Goal: Check status: Check status

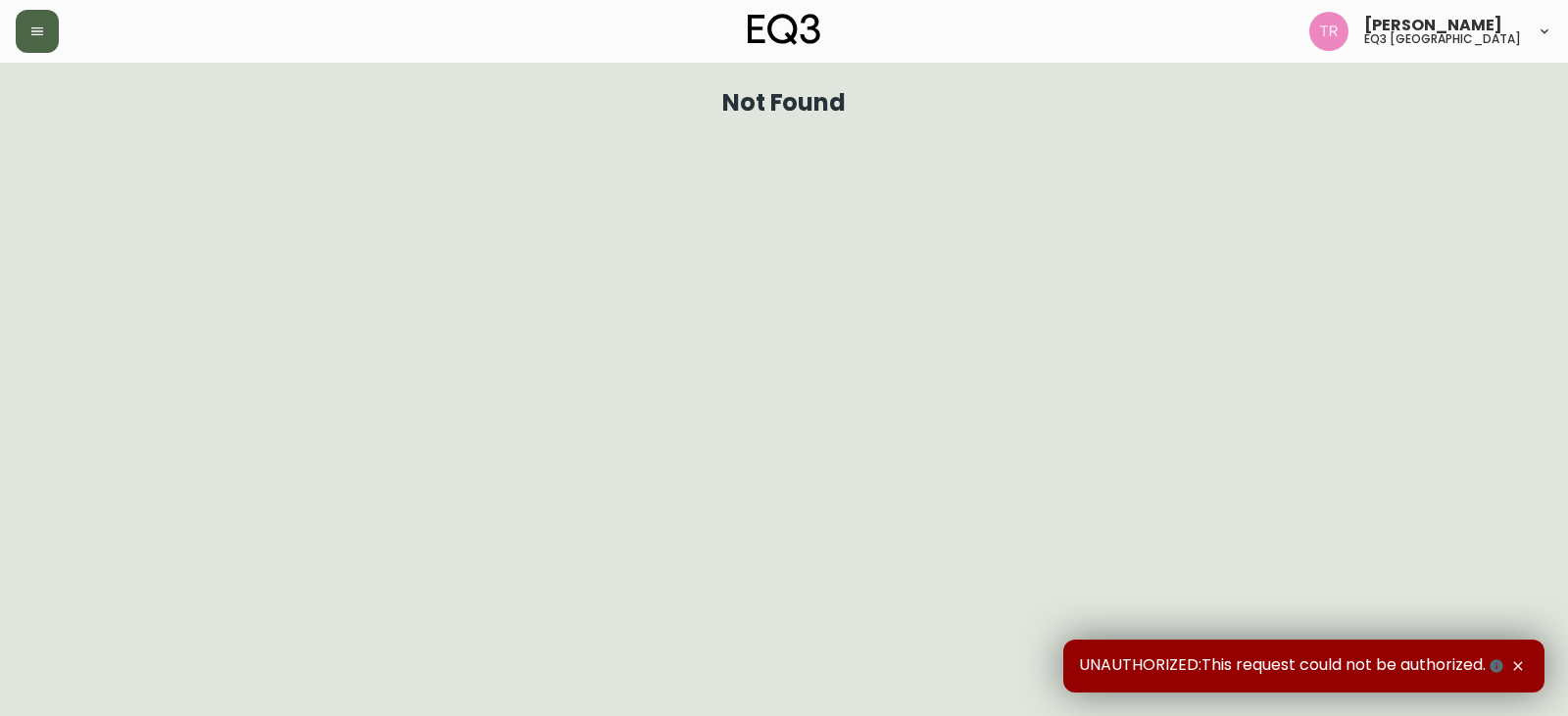
click at [31, 38] on button "button" at bounding box center [37, 31] width 43 height 43
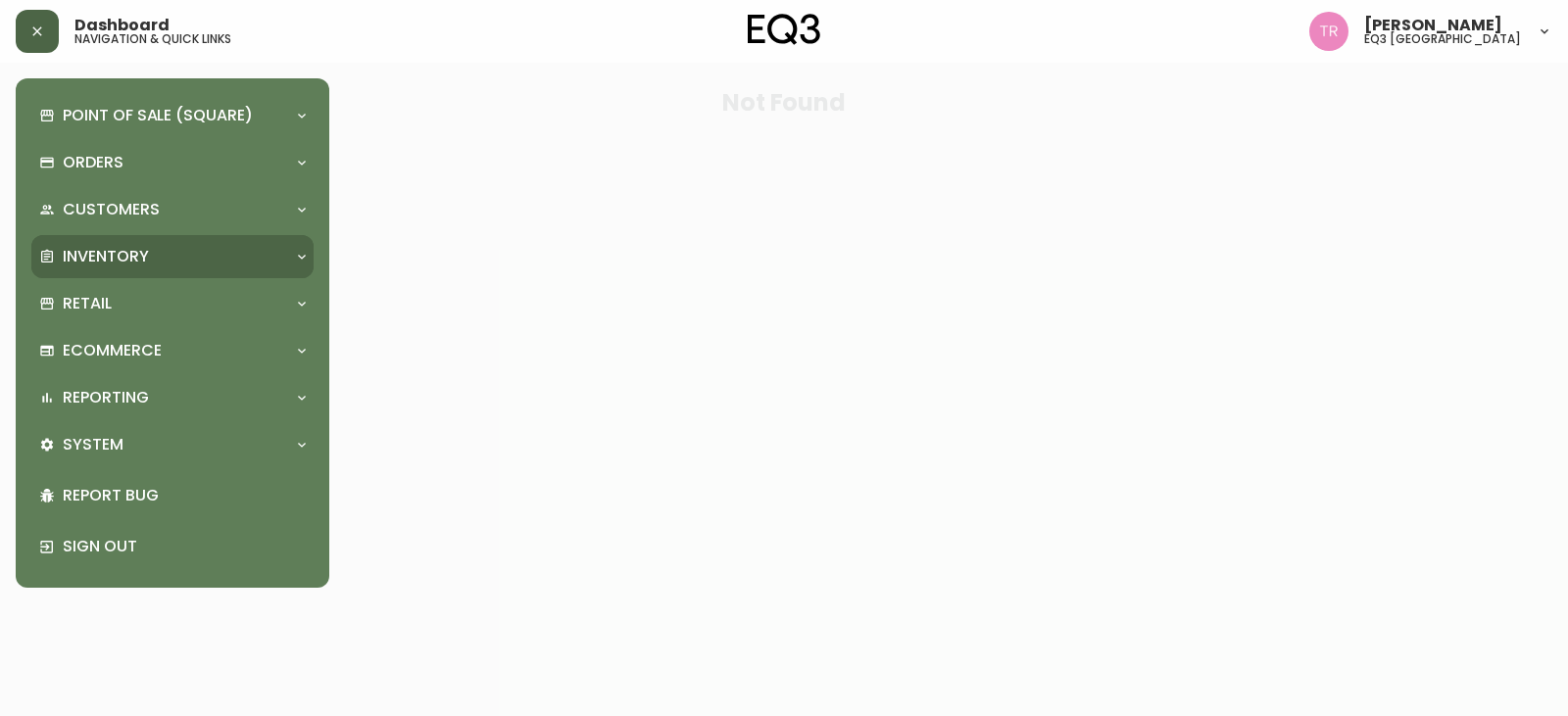
click at [121, 252] on p "Inventory" at bounding box center [106, 257] width 87 height 22
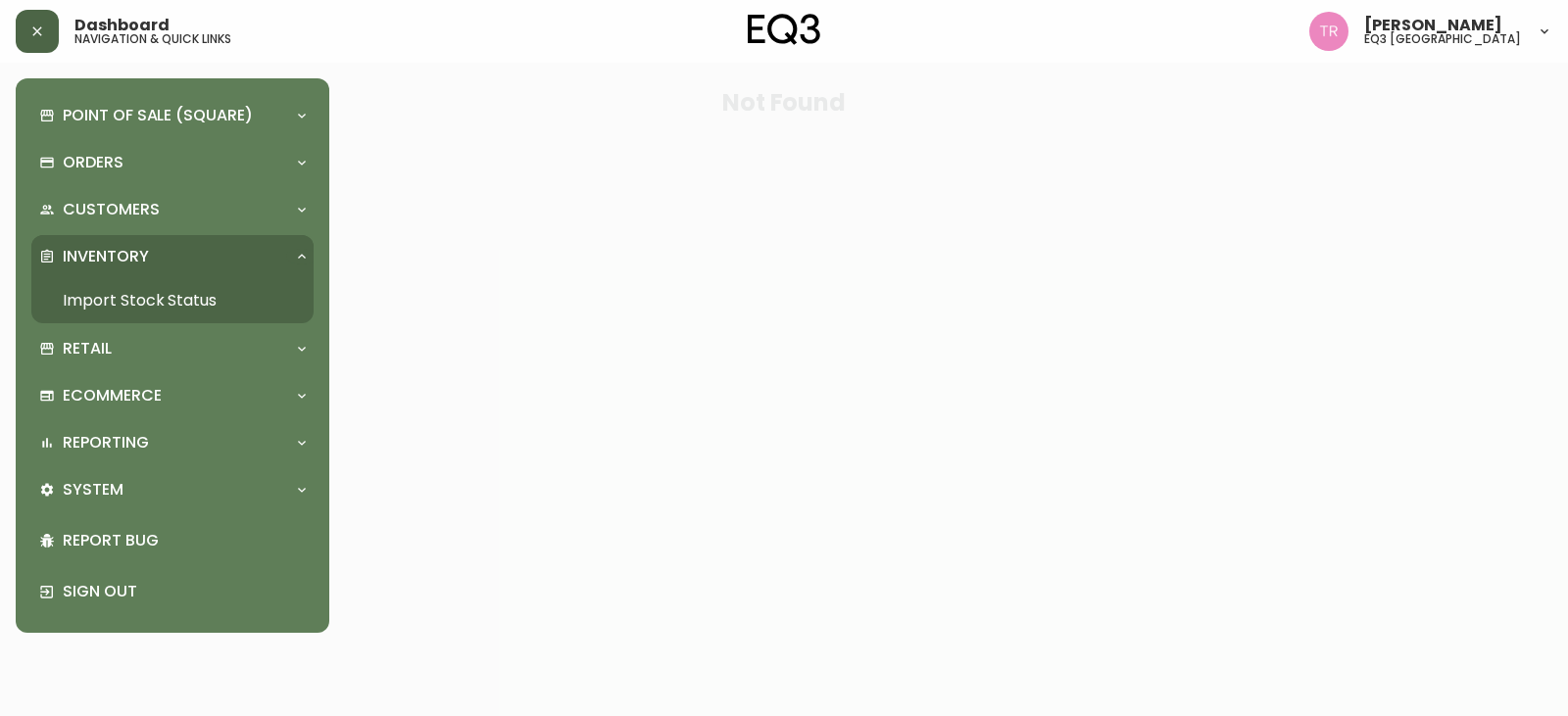
click at [109, 309] on link "Import Stock Status" at bounding box center [171, 300] width 282 height 45
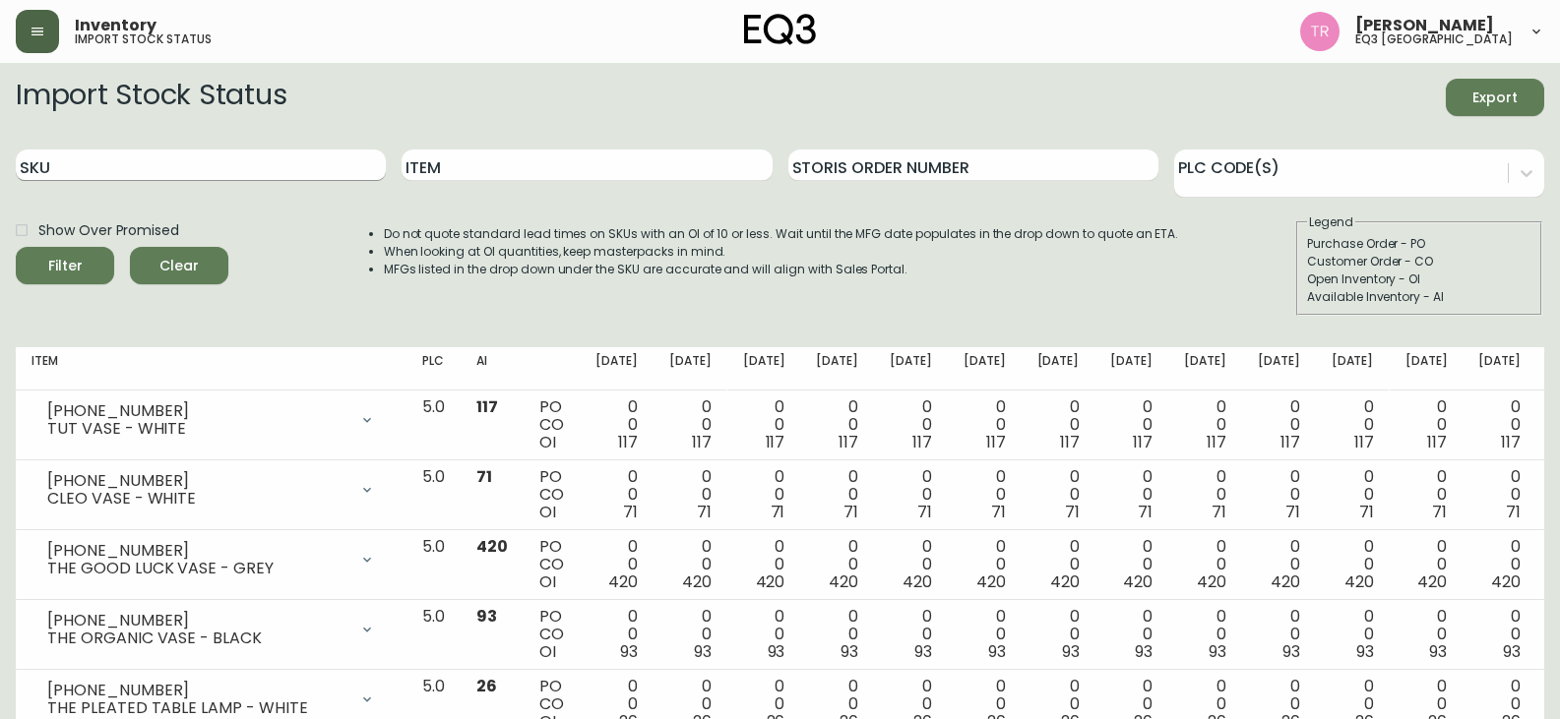
click at [208, 151] on input "SKU" at bounding box center [201, 165] width 370 height 31
paste input "[PHONE_NUMBER]"
type input "[PHONE_NUMBER]"
click at [16, 247] on button "Filter" at bounding box center [65, 265] width 98 height 37
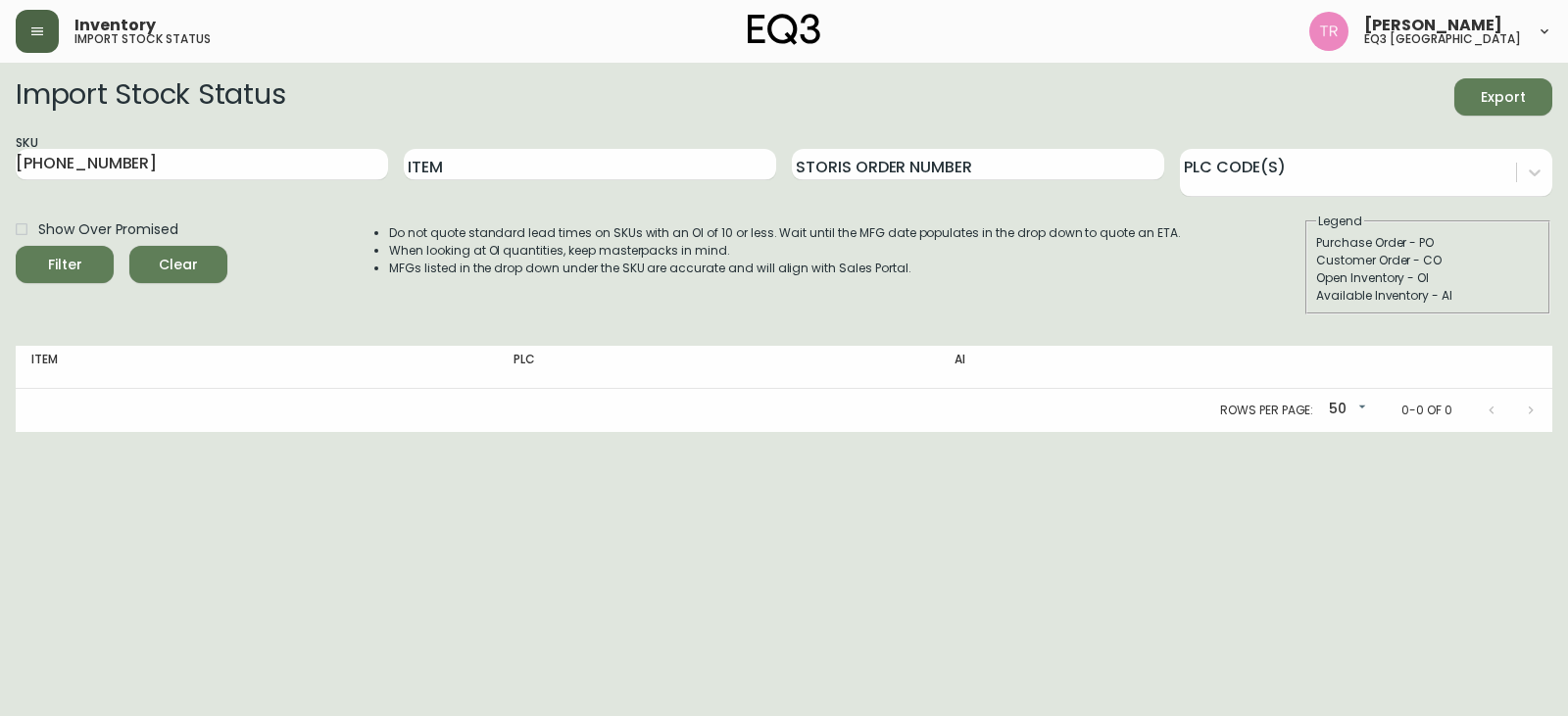
drag, startPoint x: 1263, startPoint y: 337, endPoint x: 1226, endPoint y: 188, distance: 153.5
click at [1263, 336] on div "Import Stock Status Export SKU [PHONE_NUMBER] Item Storis Order Number PLC Code…" at bounding box center [784, 255] width 1537 height 354
